Goal: Book appointment/travel/reservation

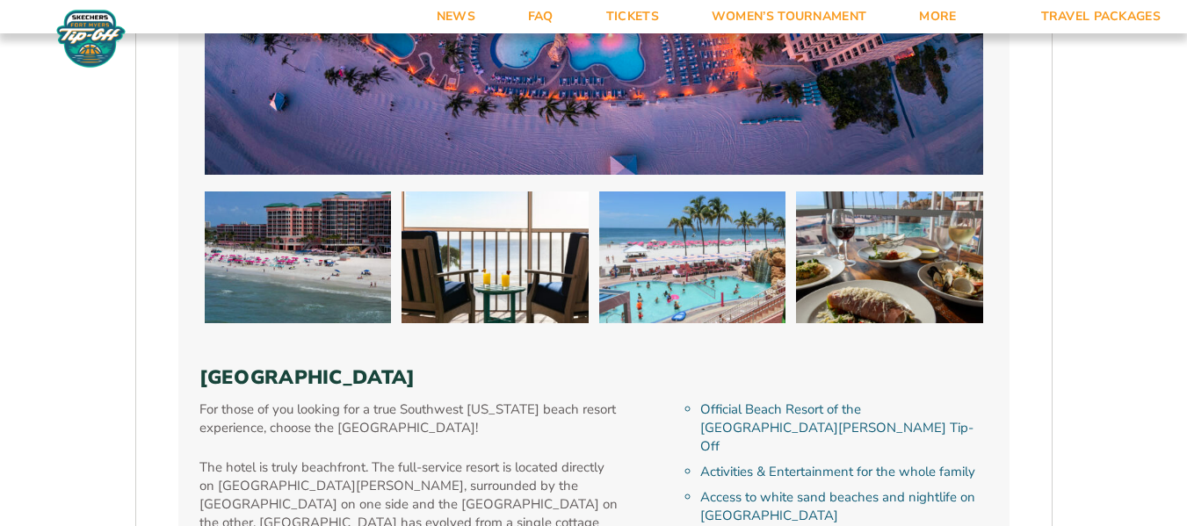
scroll to position [4082, 0]
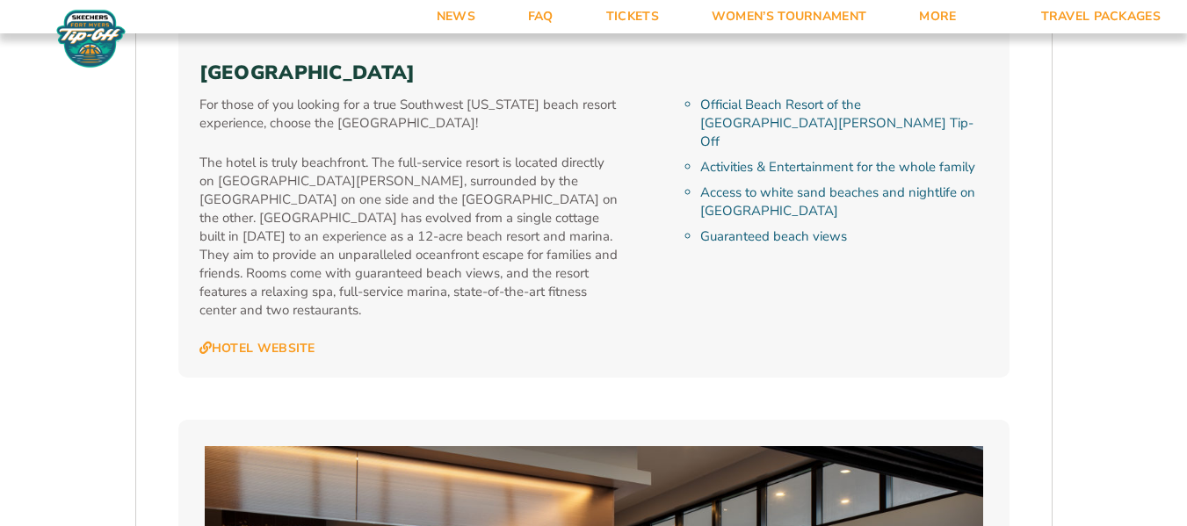
type input "[DATE]"
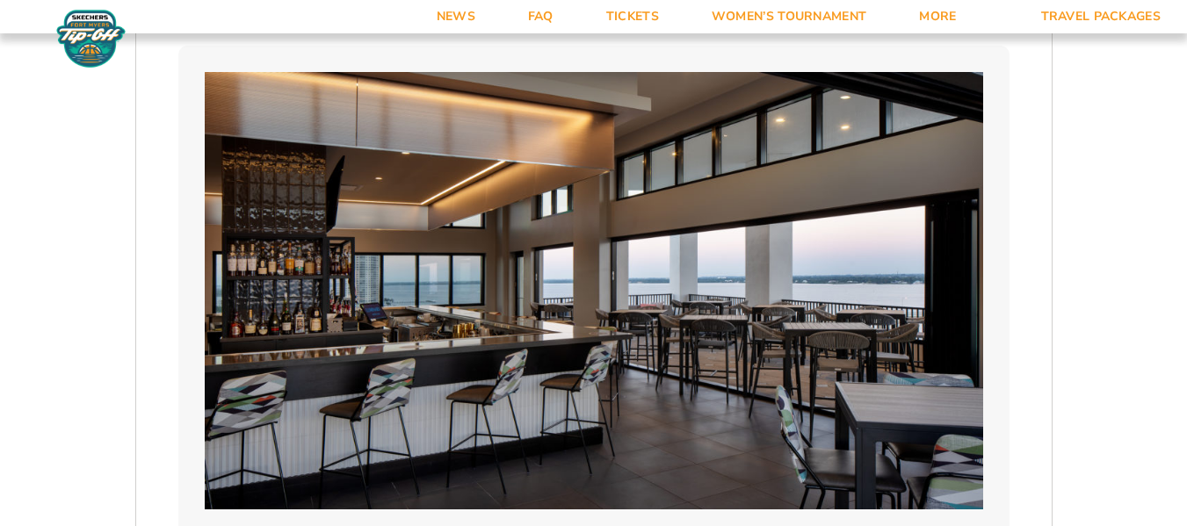
scroll to position [4495, 0]
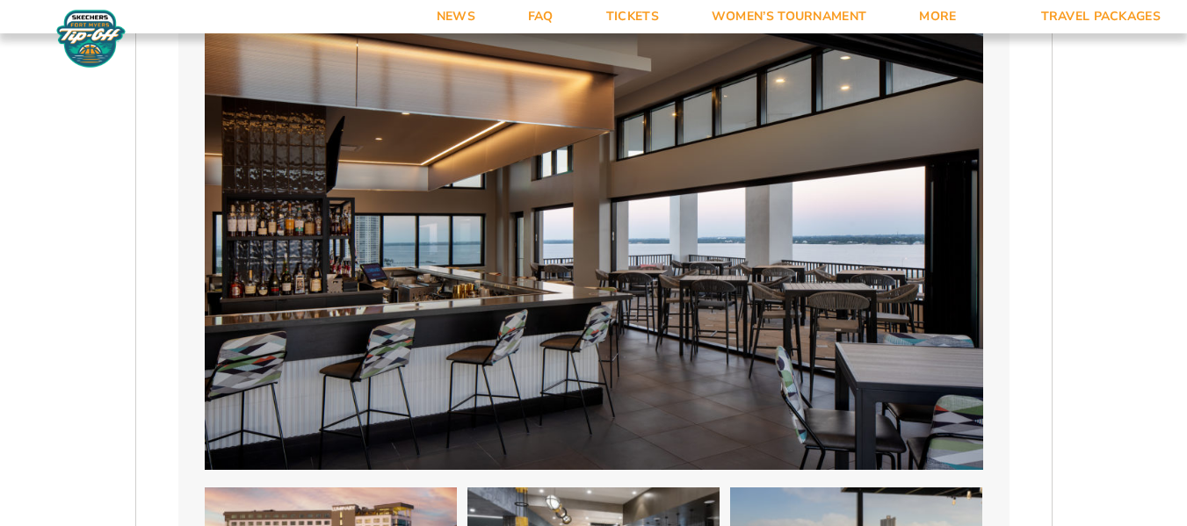
select select "Two Queen Beds - Upgrade"
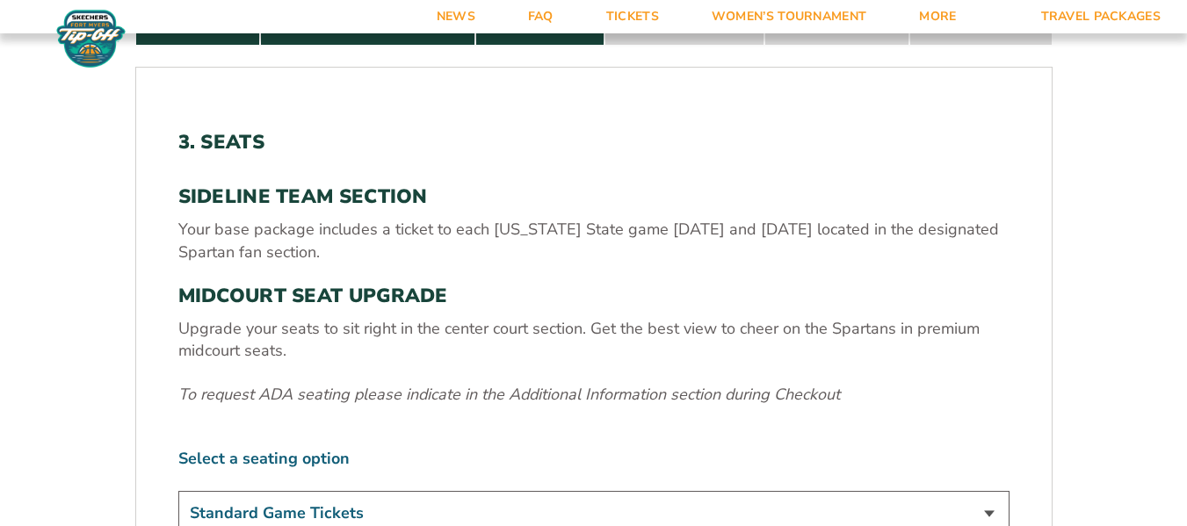
scroll to position [456, 0]
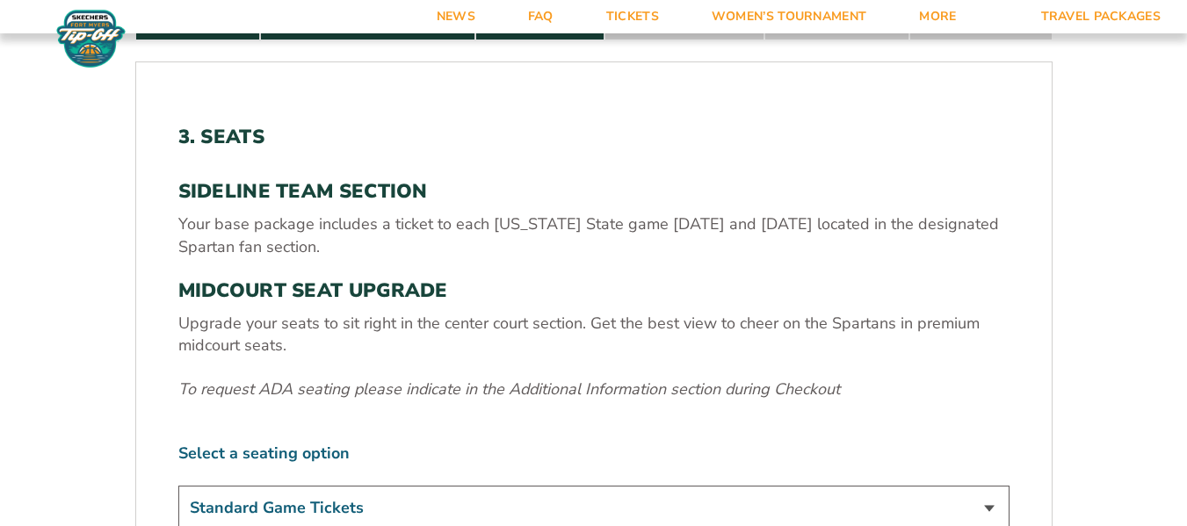
click at [886, 486] on select "Standard Game Tickets Midcourt Seat Upgrade (+$140 per person)" at bounding box center [593, 508] width 831 height 45
click at [282, 486] on select "Standard Game Tickets Midcourt Seat Upgrade (+$140 per person)" at bounding box center [593, 508] width 831 height 45
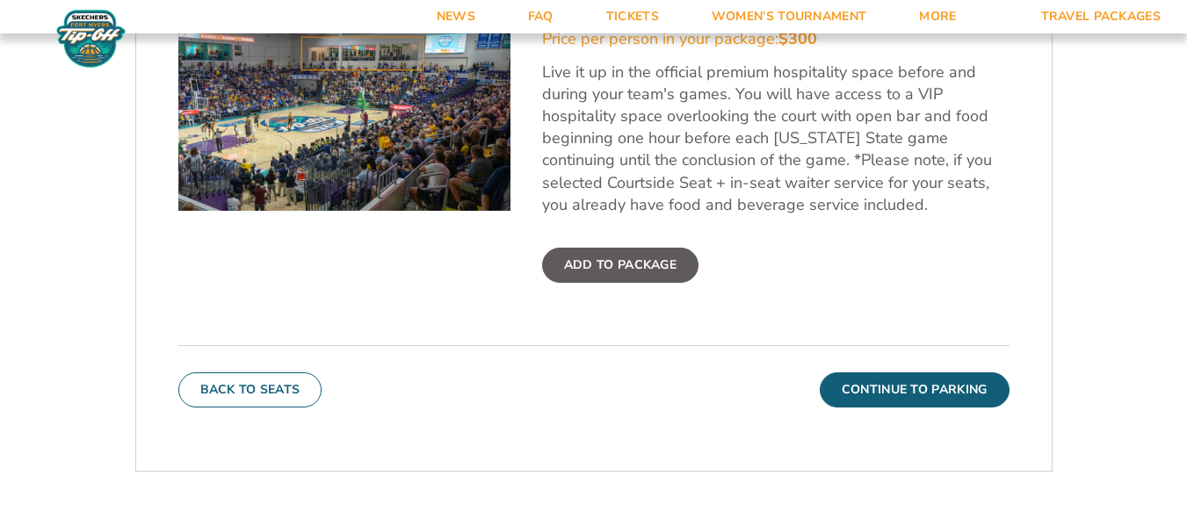
scroll to position [549, 0]
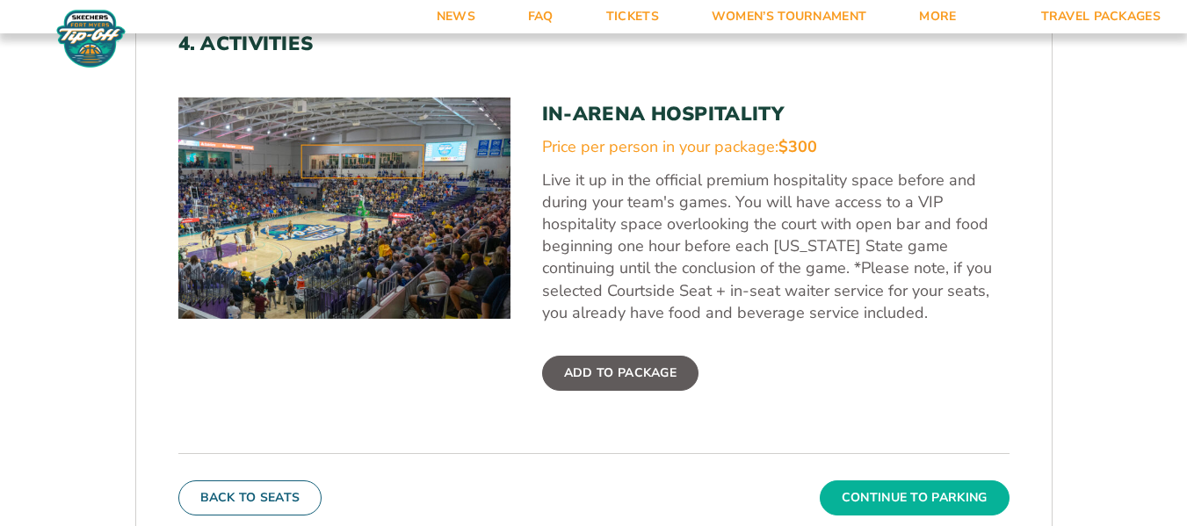
click at [830, 480] on button "Continue To Parking" at bounding box center [915, 497] width 190 height 35
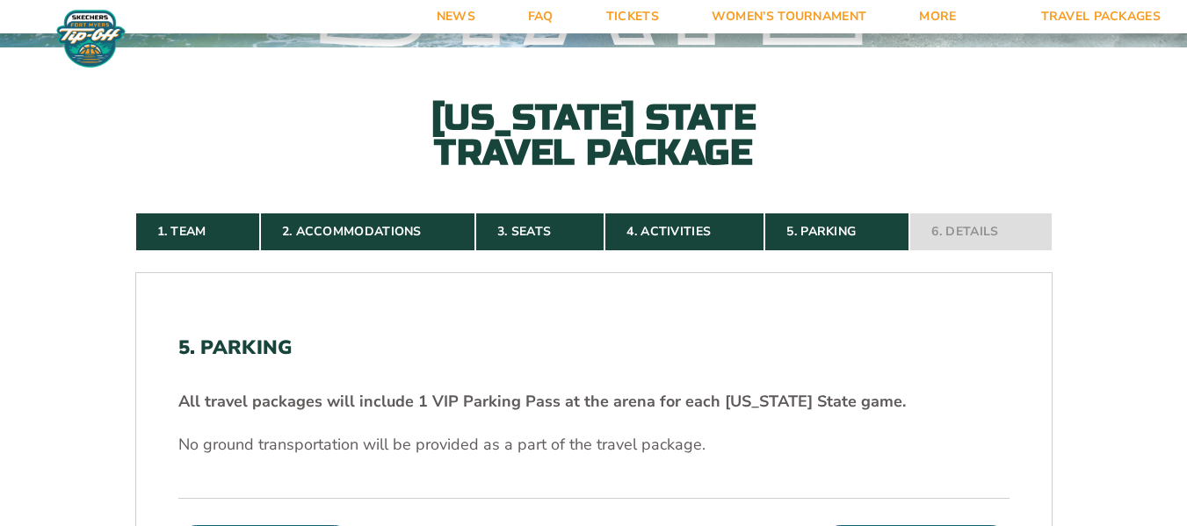
scroll to position [241, 0]
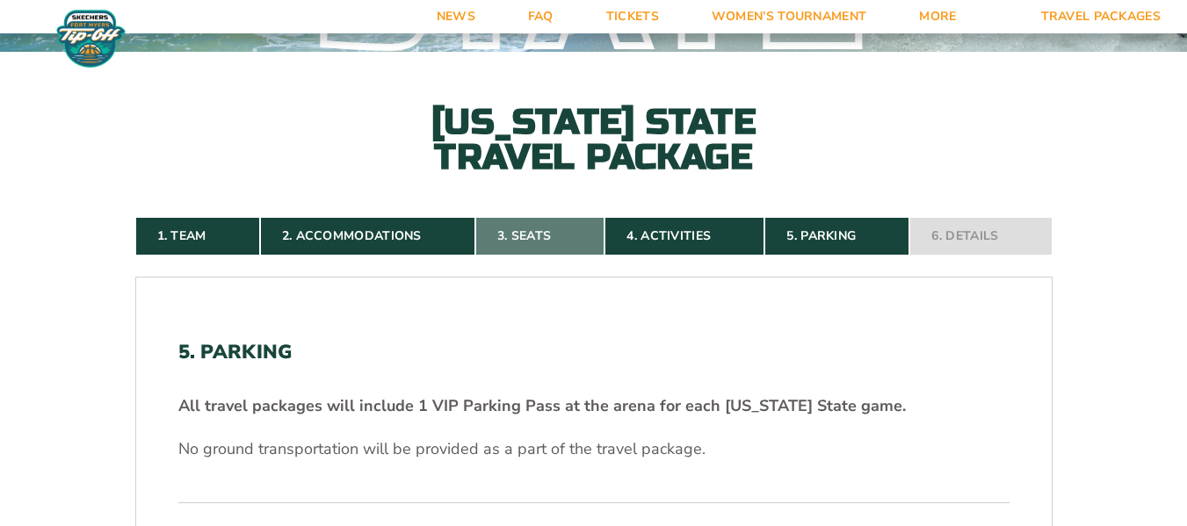
click at [552, 217] on link "3. Seats" at bounding box center [539, 236] width 129 height 39
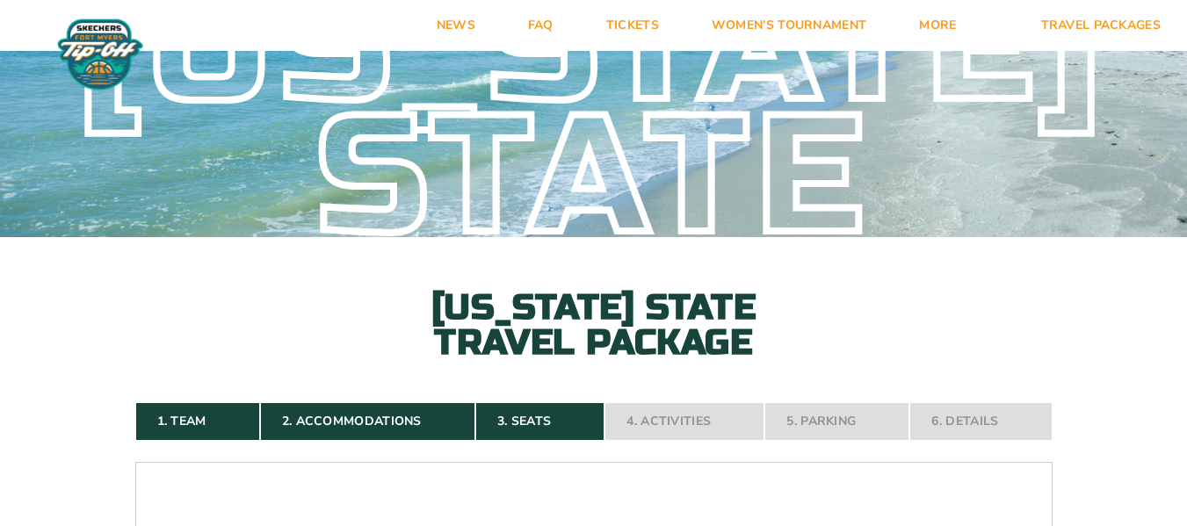
scroll to position [25, 0]
